Goal: Information Seeking & Learning: Find specific fact

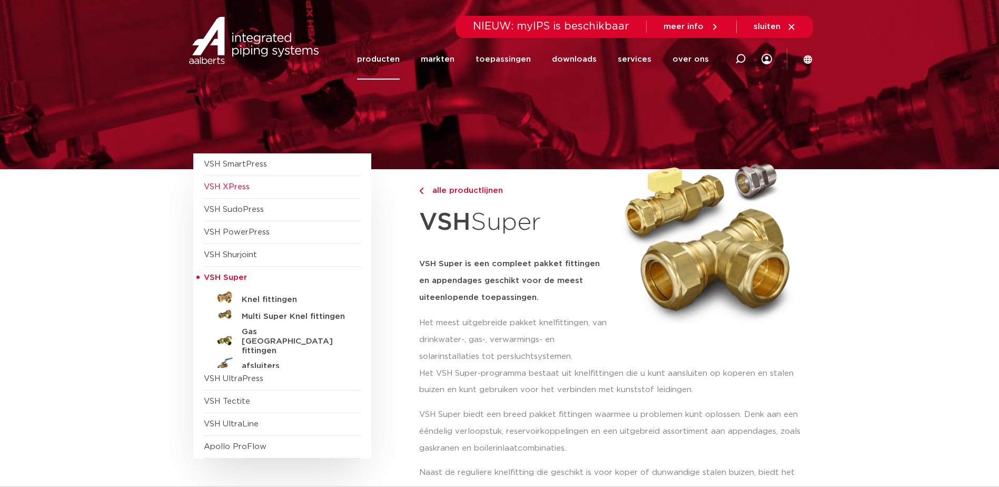
click at [211, 188] on span "VSH XPress" at bounding box center [227, 187] width 46 height 8
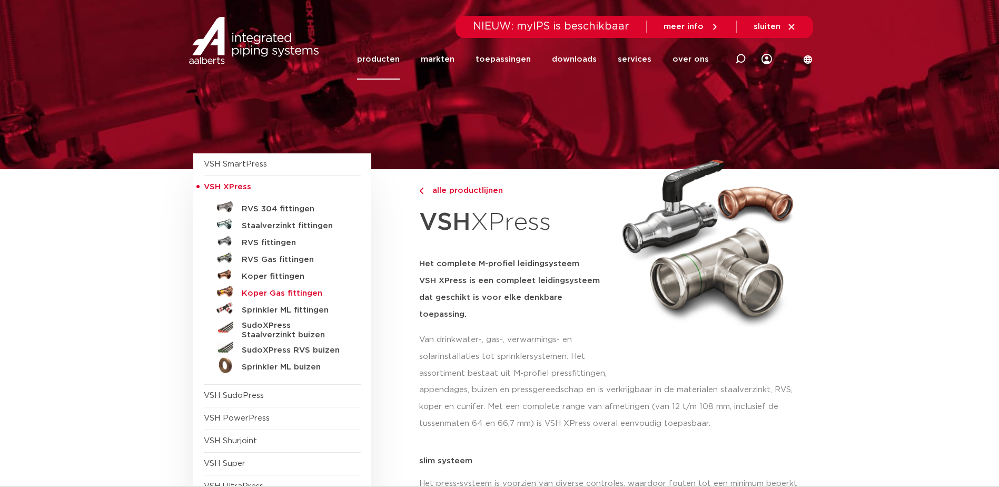
click at [306, 292] on h5 "Koper Gas fittingen" at bounding box center [294, 293] width 104 height 9
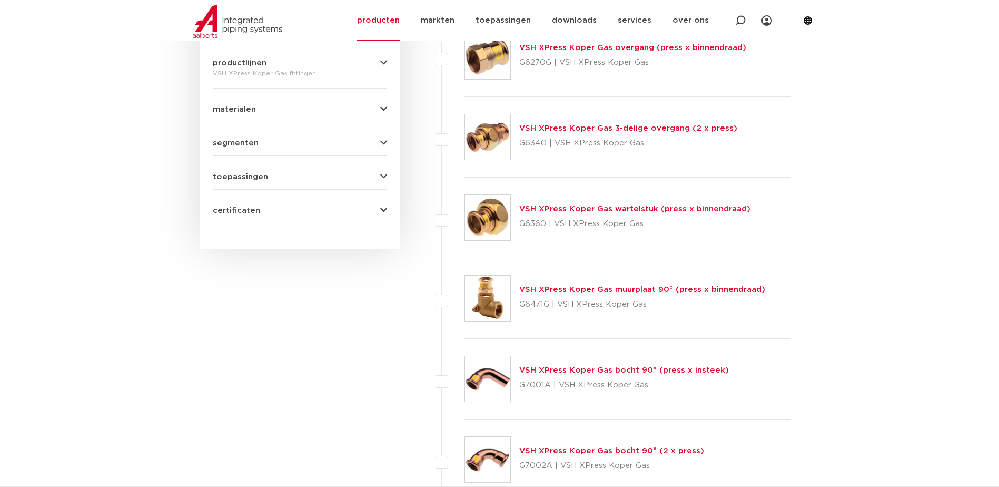
scroll to position [474, 0]
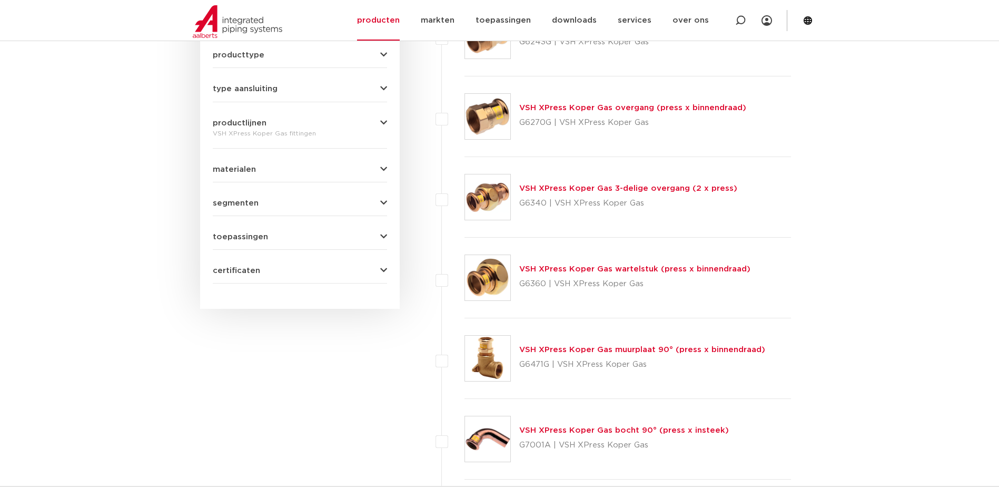
click at [636, 350] on link "VSH XPress Koper Gas muurplaat 90° (press x binnendraad)" at bounding box center [642, 350] width 246 height 8
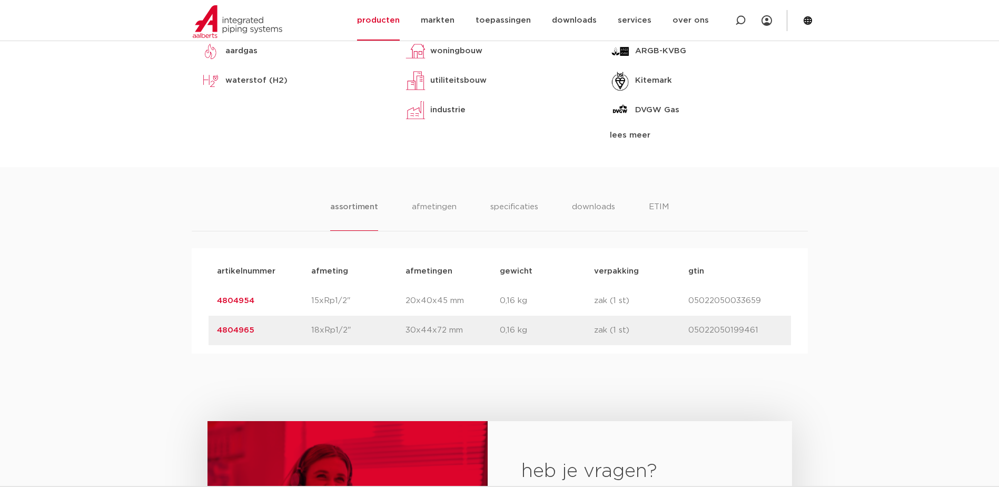
scroll to position [527, 0]
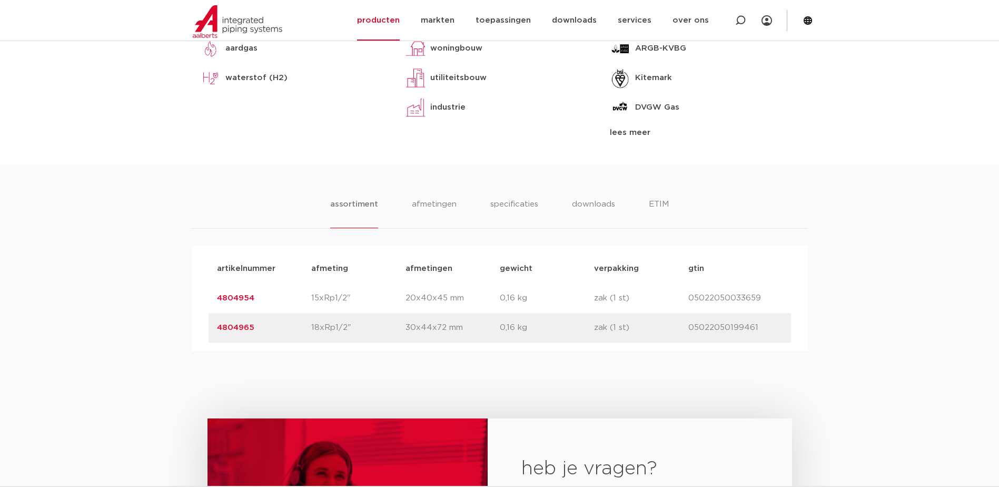
click at [249, 302] on link "4804954" at bounding box center [235, 298] width 37 height 8
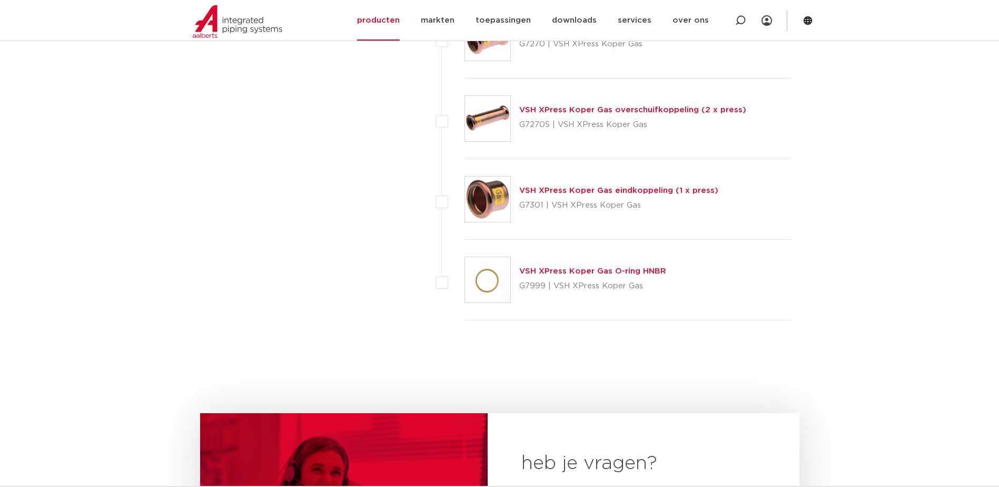
scroll to position [1686, 0]
